Goal: Task Accomplishment & Management: Manage account settings

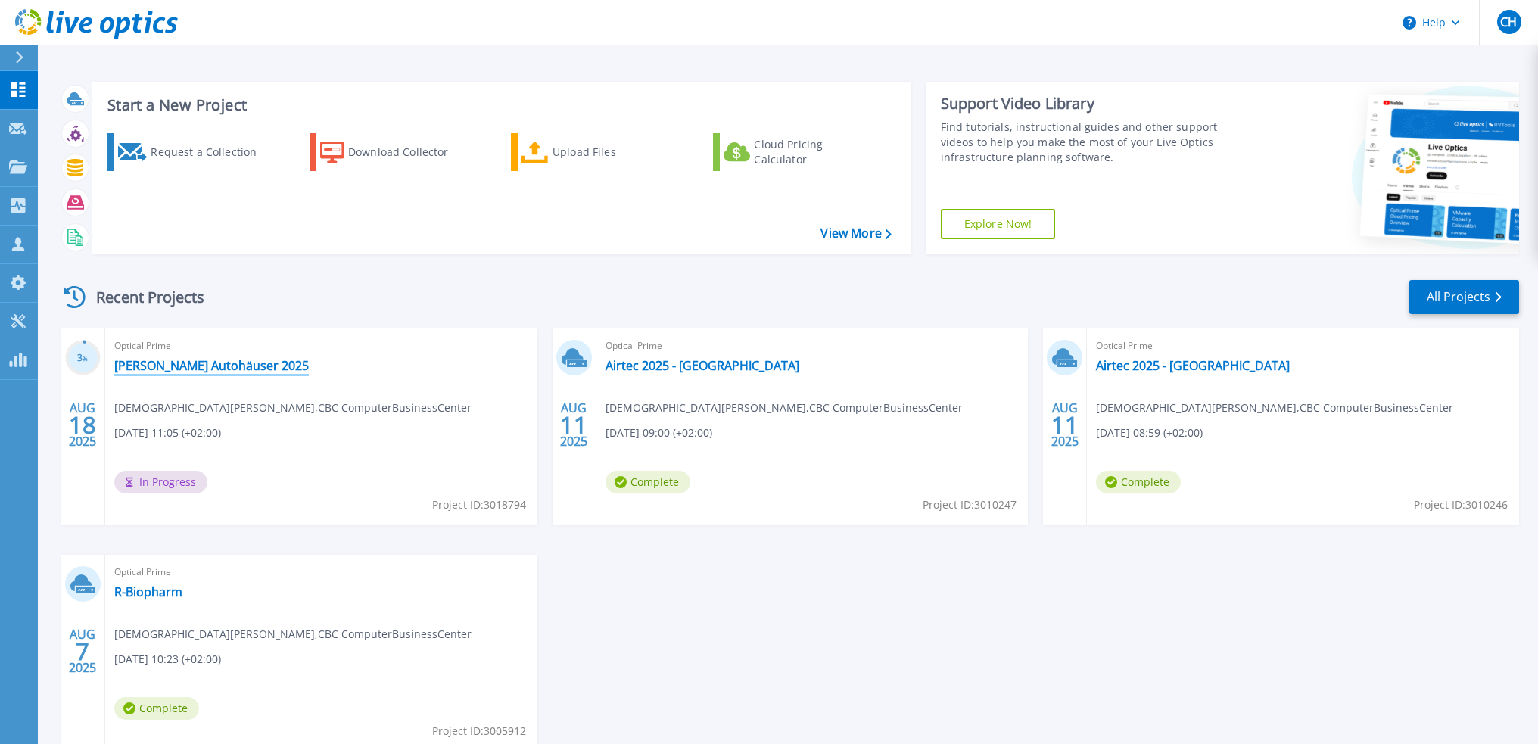
click at [222, 360] on link "[PERSON_NAME] Autohäuser 2025" at bounding box center [211, 365] width 195 height 15
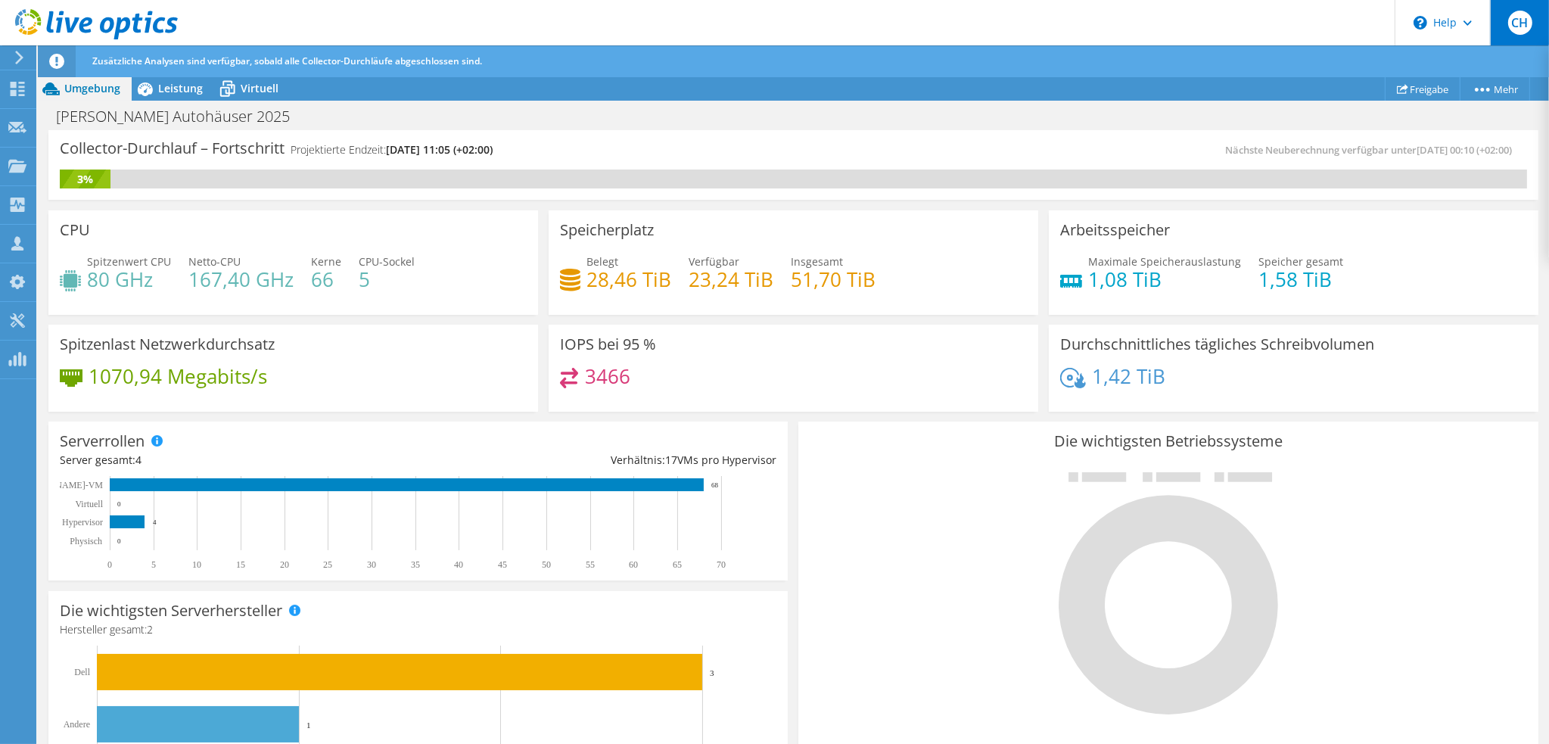
click at [1509, 28] on span "CH" at bounding box center [1520, 23] width 24 height 24
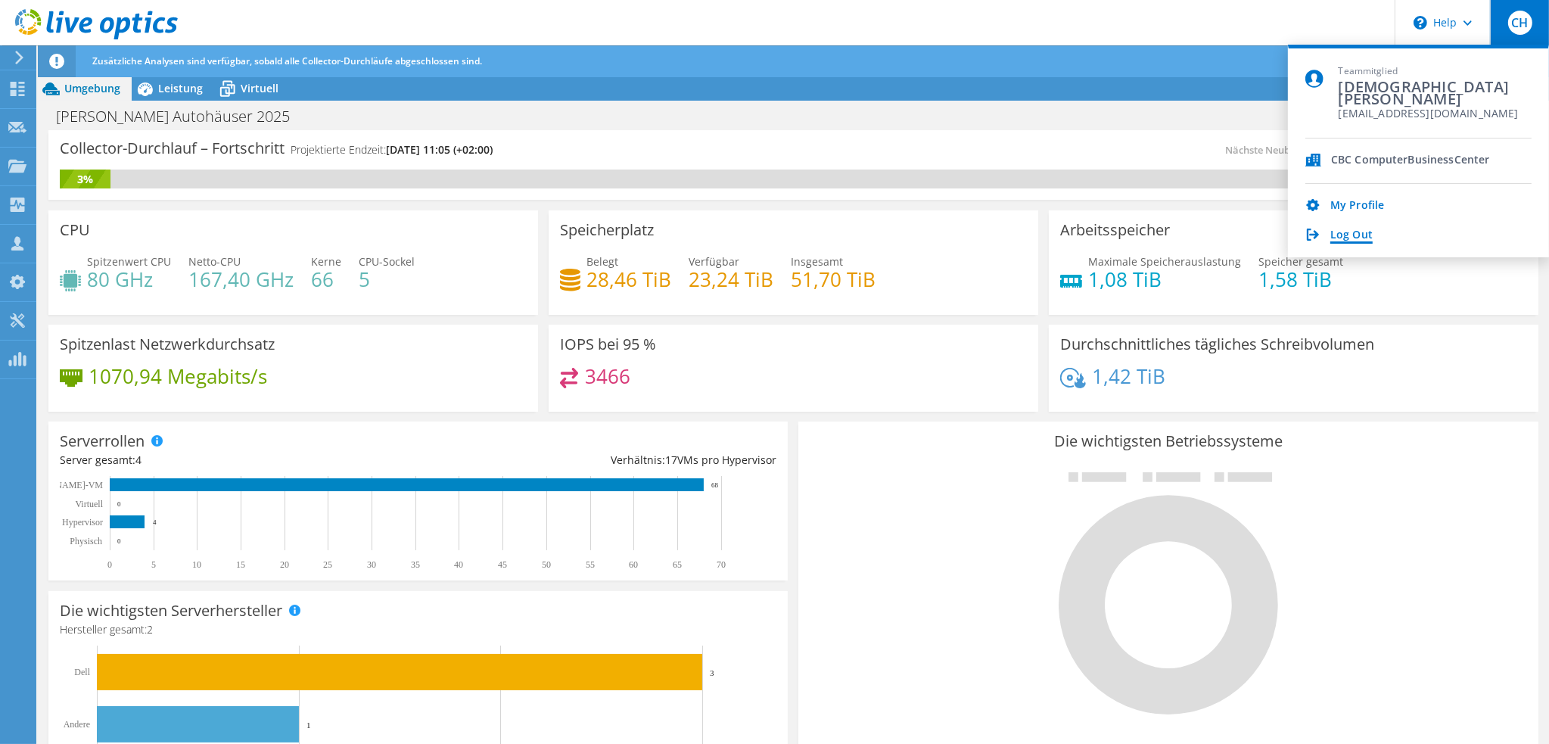
click at [1350, 235] on link "Log Out" at bounding box center [1351, 236] width 42 height 14
